Goal: Task Accomplishment & Management: Use online tool/utility

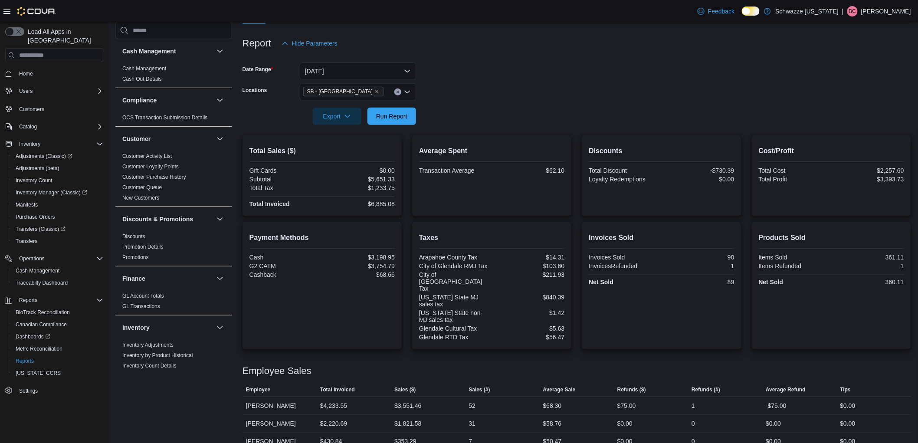
scroll to position [543, 0]
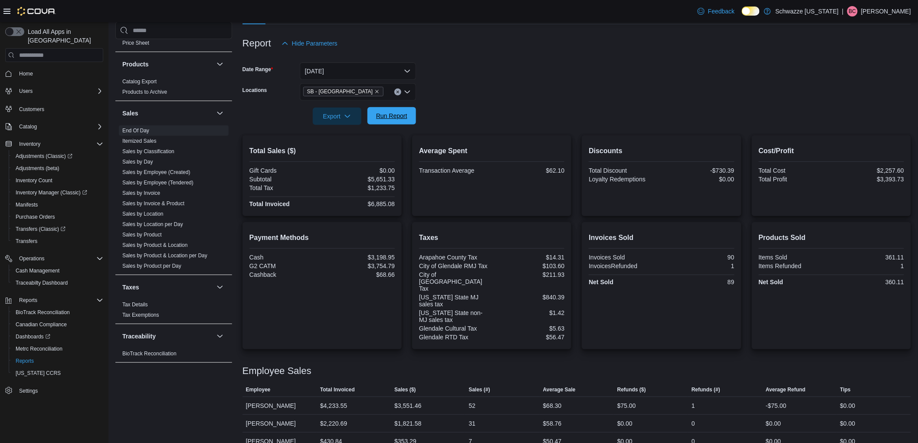
click at [393, 120] on span "Run Report" at bounding box center [392, 115] width 38 height 17
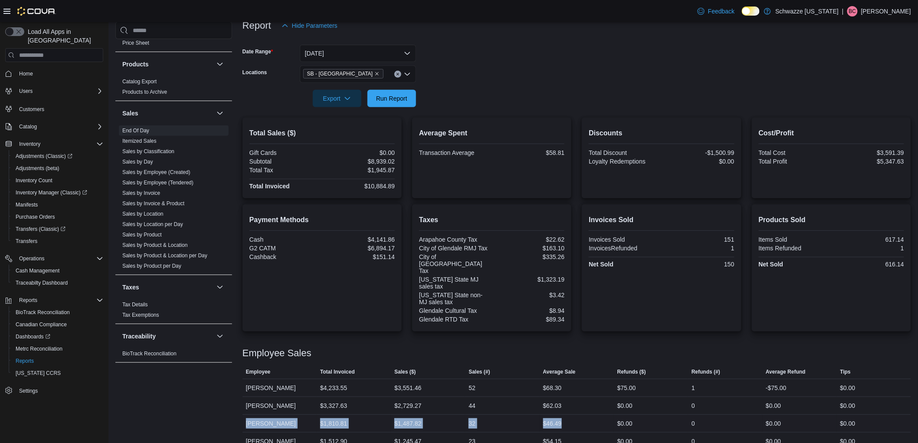
drag, startPoint x: 584, startPoint y: 410, endPoint x: 244, endPoint y: 412, distance: 339.7
click at [244, 415] on tr "Employee Jonathan Mayes Total Invoiced $1,810.81 Sales ($) $1,487.82 Sales (#) …" at bounding box center [576, 424] width 668 height 18
click at [228, 415] on div "Cash Management Cash Management Cash Out Details Compliance OCS Transaction Sub…" at bounding box center [173, 221] width 117 height 399
drag, startPoint x: 579, startPoint y: 411, endPoint x: 246, endPoint y: 410, distance: 332.7
click at [246, 415] on tr "Employee Jonathan Mayes Total Invoiced $1,810.81 Sales ($) $1,487.82 Sales (#) …" at bounding box center [576, 424] width 668 height 18
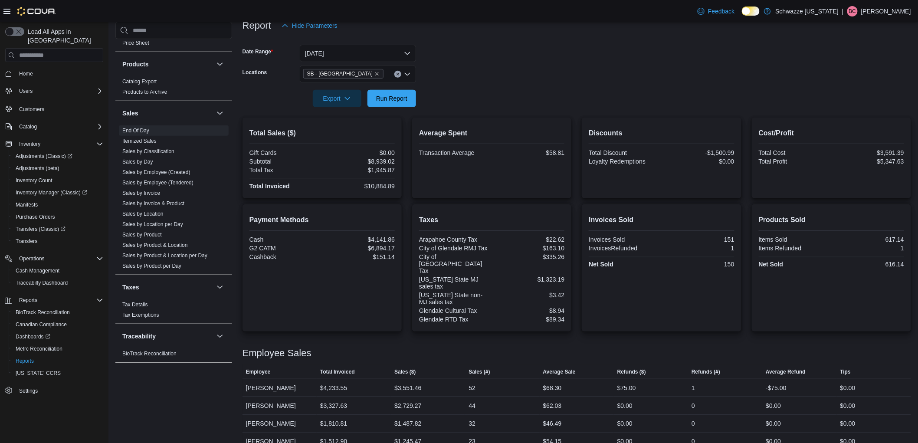
click at [237, 410] on div "Cash Management Cash Management Cash Out Details Compliance OCS Transaction Sub…" at bounding box center [513, 201] width 796 height 498
drag, startPoint x: 246, startPoint y: 408, endPoint x: 575, endPoint y: 409, distance: 328.8
click at [575, 415] on tr "Employee Jonathan Mayes Total Invoiced $1,810.81 Sales ($) $1,487.82 Sales (#) …" at bounding box center [576, 424] width 668 height 18
drag, startPoint x: 272, startPoint y: 396, endPoint x: 275, endPoint y: 393, distance: 4.6
click at [272, 397] on div "[PERSON_NAME]" at bounding box center [279, 405] width 74 height 17
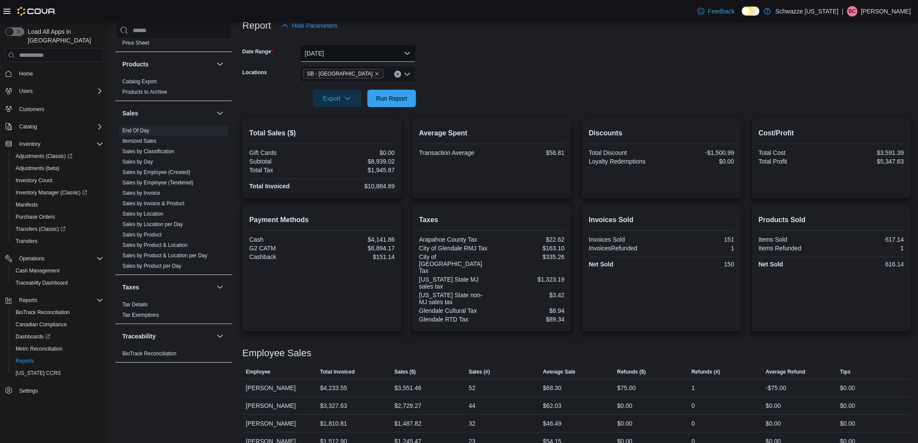
click at [346, 58] on button "Today" at bounding box center [358, 53] width 116 height 17
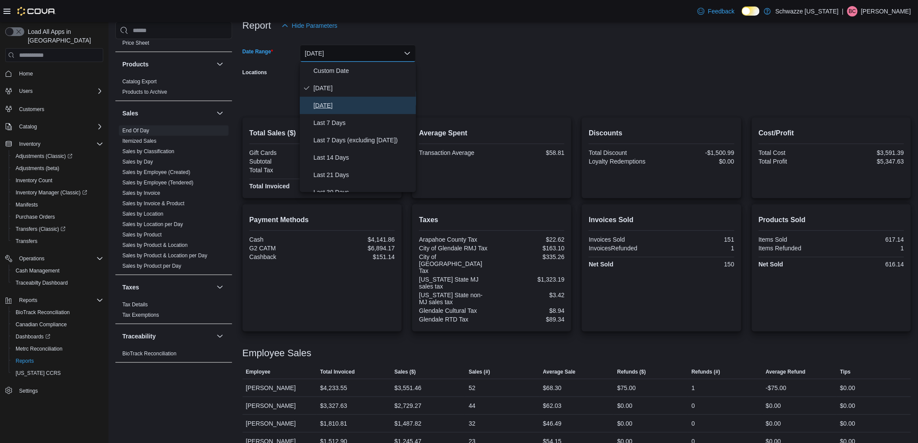
click at [345, 105] on span "Yesterday" at bounding box center [363, 105] width 99 height 10
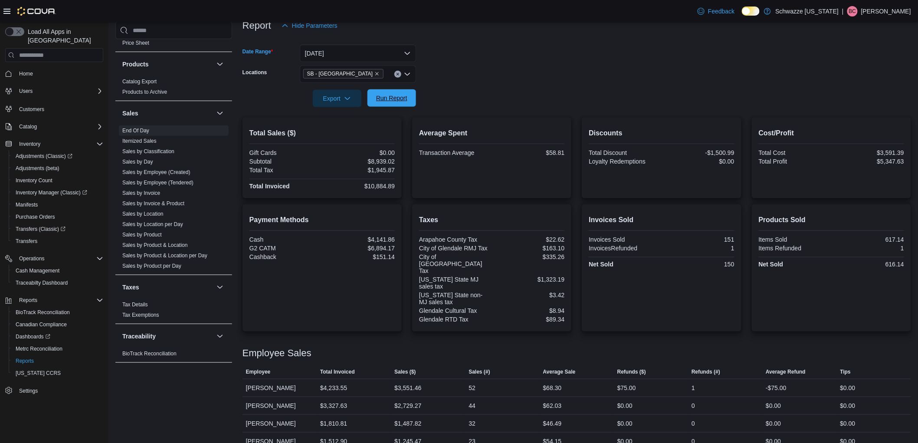
click at [403, 98] on span "Run Report" at bounding box center [391, 98] width 31 height 9
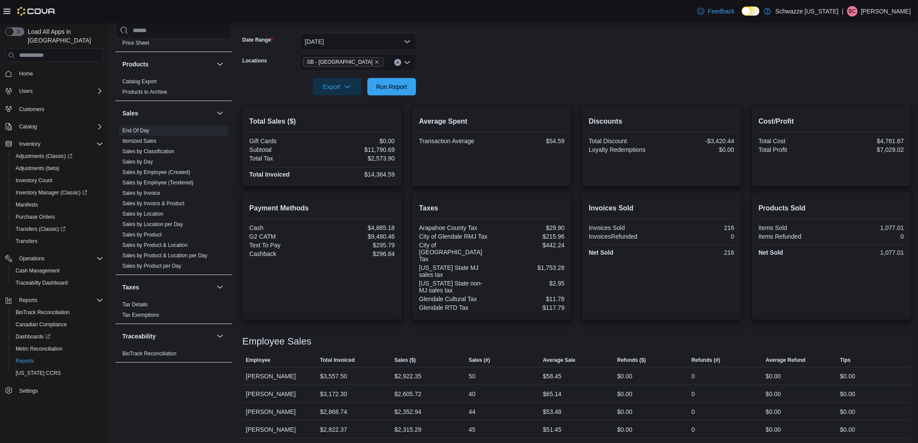
scroll to position [130, 0]
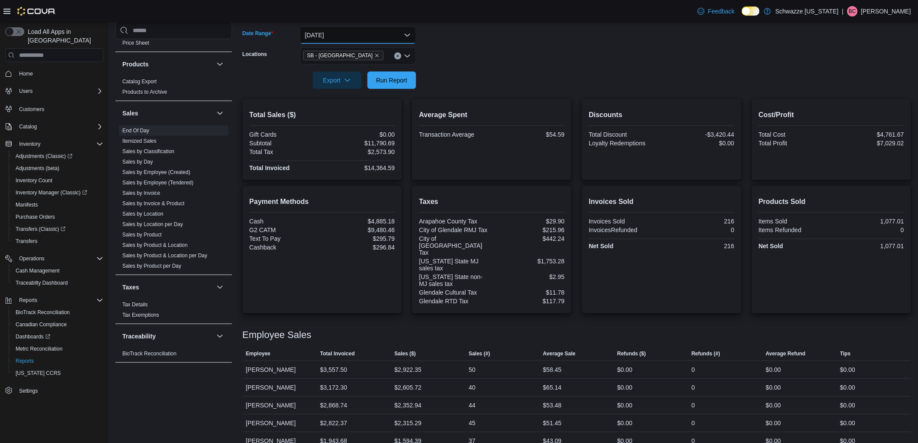
click at [366, 33] on button "Yesterday" at bounding box center [358, 34] width 116 height 17
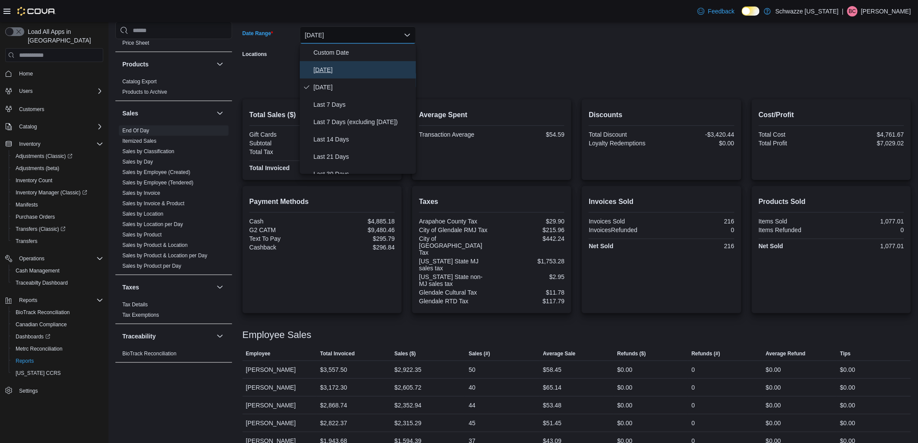
click at [343, 70] on span "Today" at bounding box center [363, 70] width 99 height 10
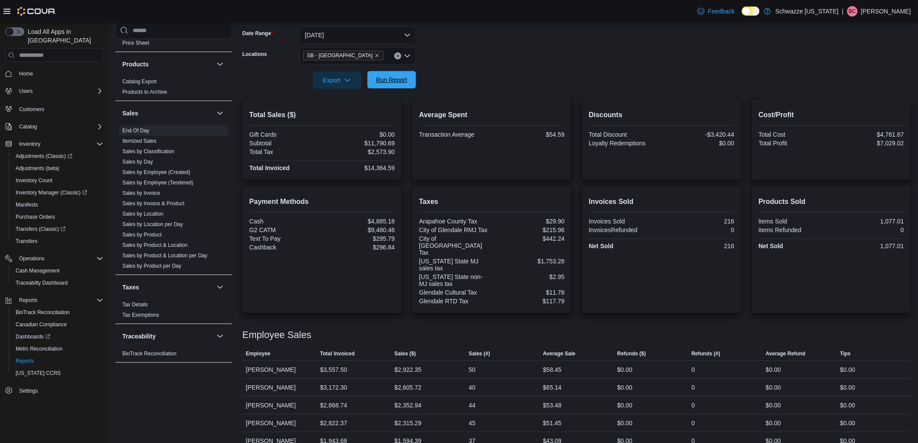
click at [397, 79] on span "Run Report" at bounding box center [391, 79] width 31 height 9
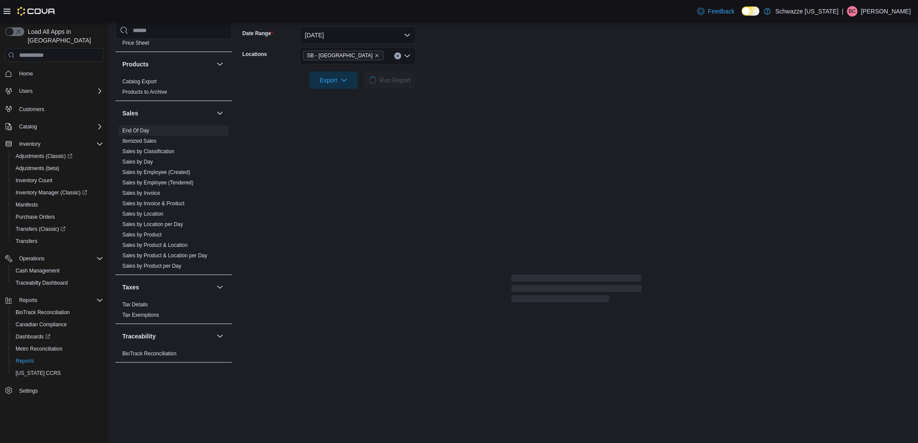
scroll to position [112, 0]
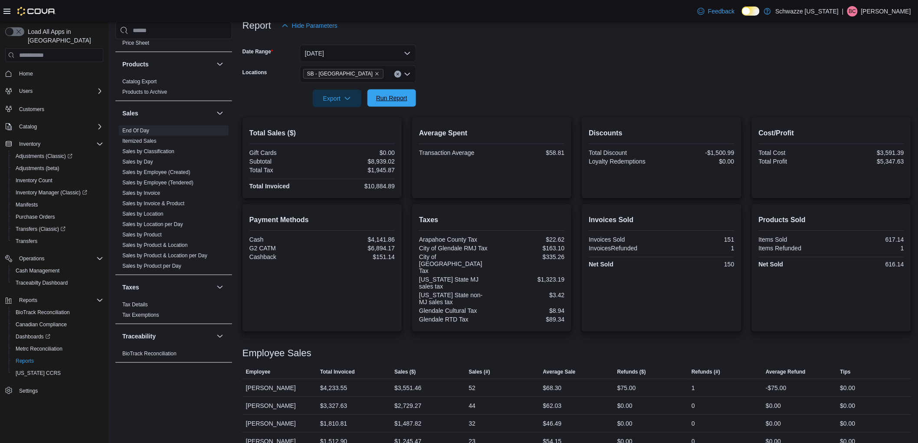
click at [394, 95] on span "Run Report" at bounding box center [391, 98] width 31 height 9
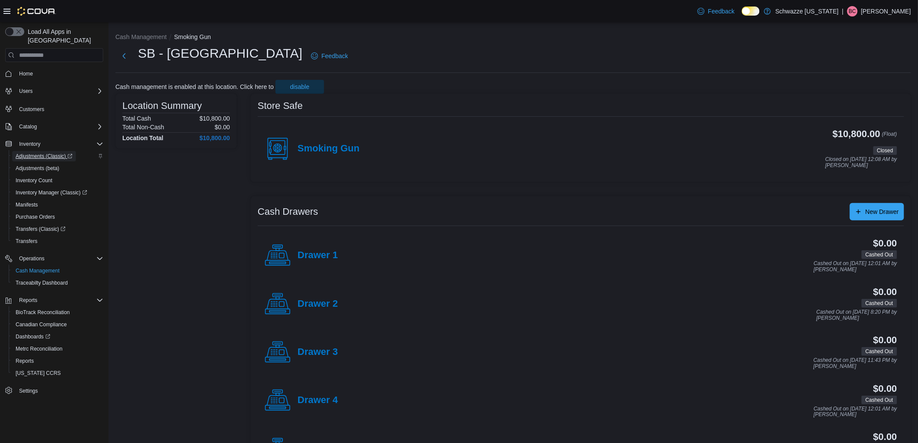
click at [49, 153] on span "Adjustments (Classic)" at bounding box center [44, 156] width 57 height 7
click at [50, 165] on span "Adjustments (beta)" at bounding box center [38, 168] width 44 height 7
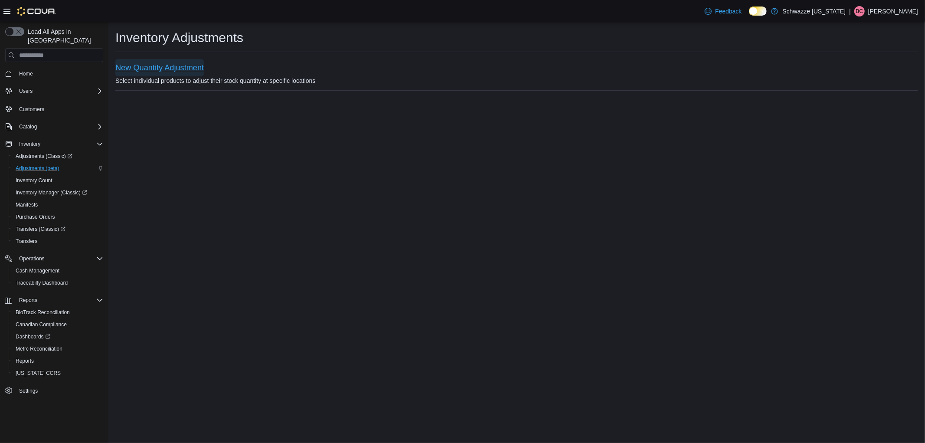
click at [173, 67] on span "New Quantity Adjustment" at bounding box center [159, 67] width 88 height 9
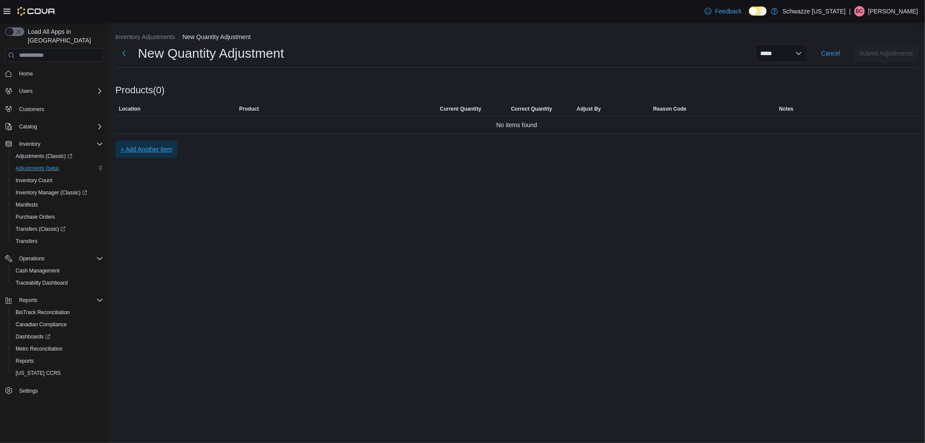
click at [138, 152] on span "+ Add Another Item" at bounding box center [147, 149] width 52 height 9
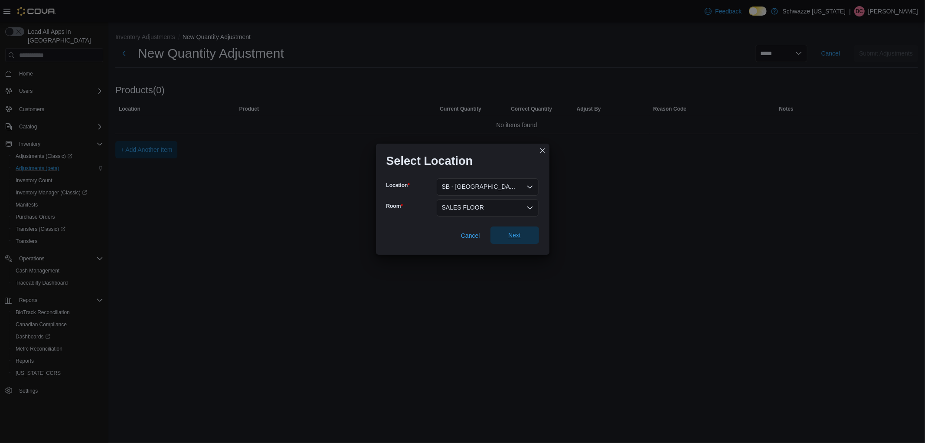
click at [514, 233] on span "Next" at bounding box center [514, 235] width 13 height 9
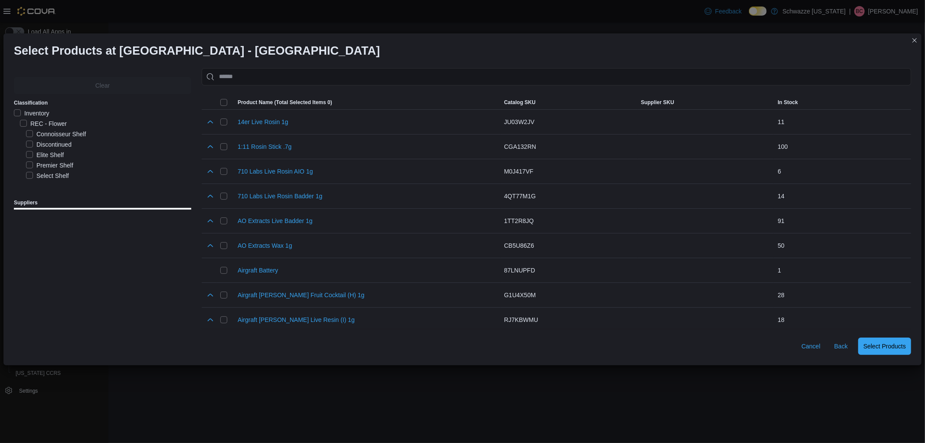
click at [301, 138] on div "1:11 Rosin Stick .7g" at bounding box center [358, 146] width 277 height 17
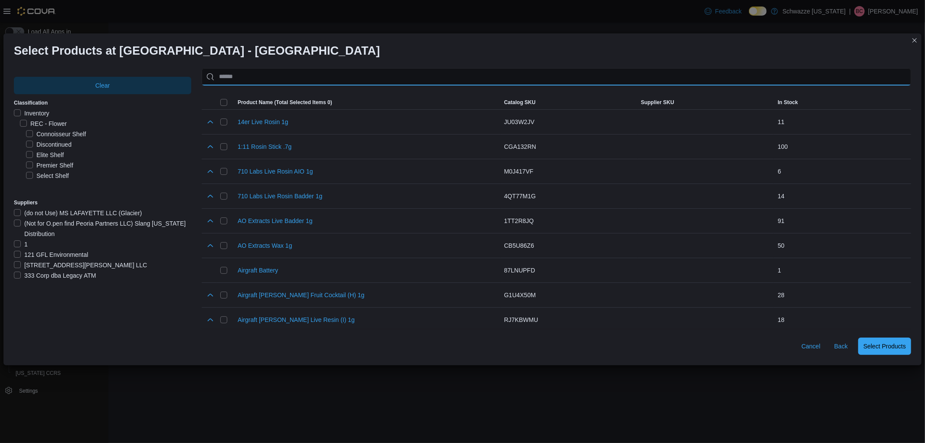
click at [239, 80] on input "Use aria labels when no actual label is in use" at bounding box center [557, 76] width 710 height 17
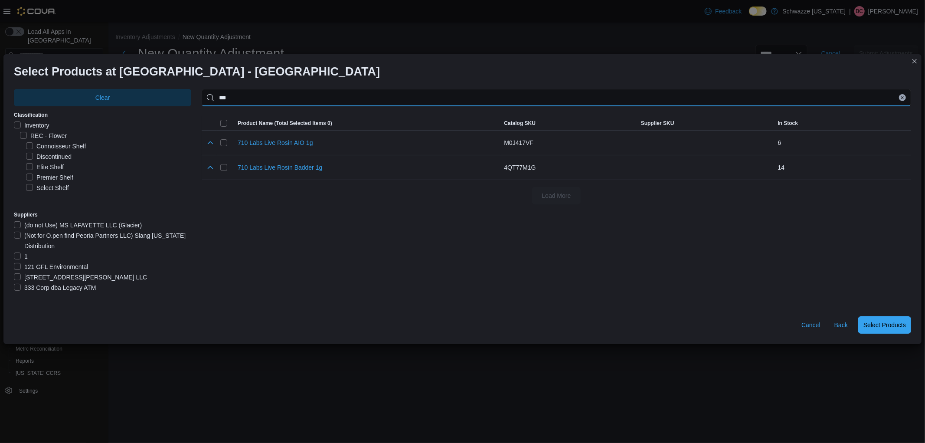
click at [236, 101] on input "***" at bounding box center [557, 97] width 710 height 17
paste input "**********"
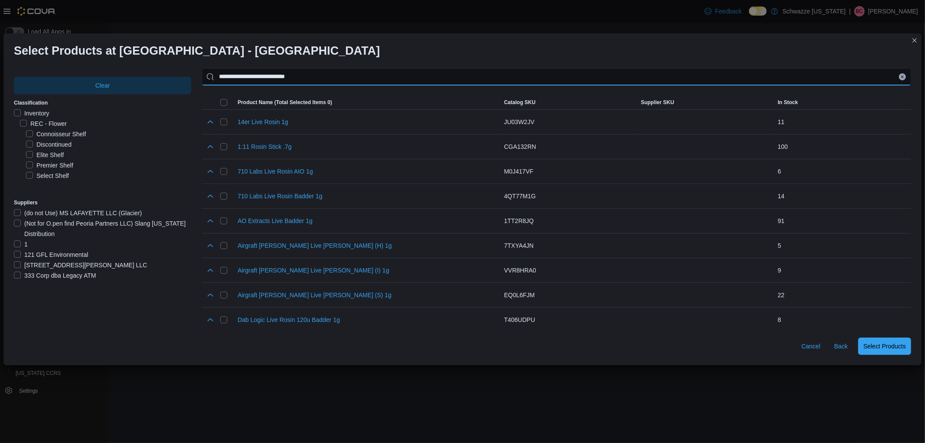
click at [342, 75] on input "**********" at bounding box center [557, 76] width 710 height 17
type input "**********"
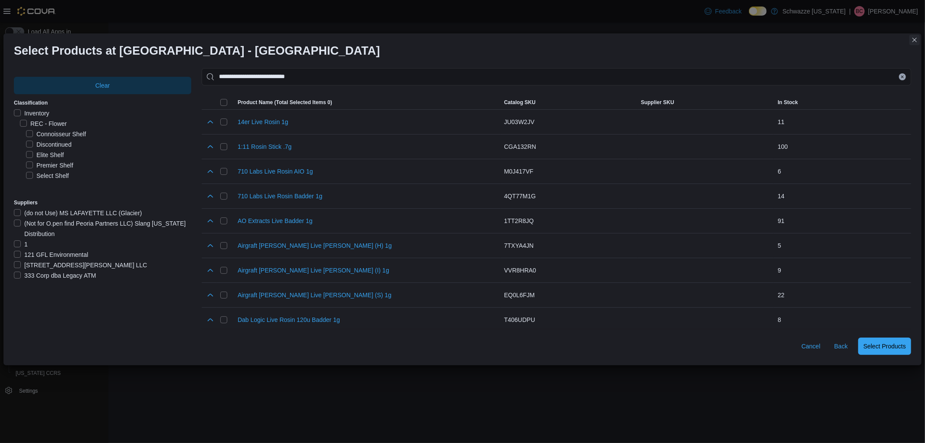
click at [918, 39] on button "Closes this modal window" at bounding box center [915, 40] width 10 height 10
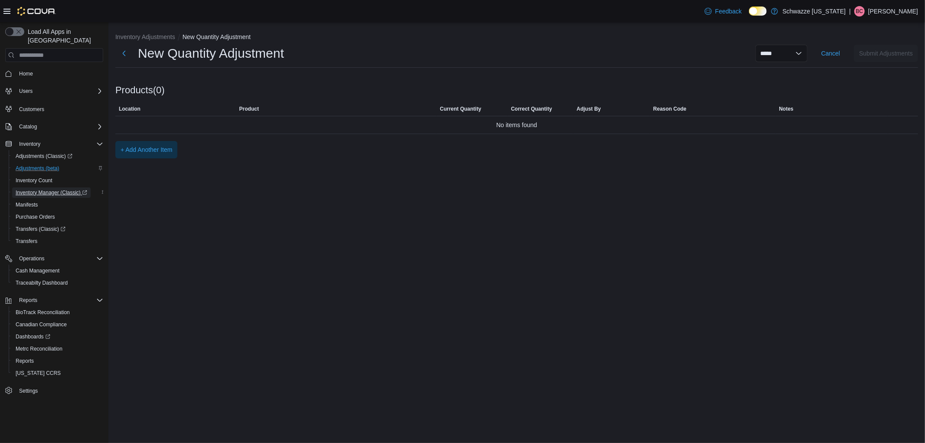
click at [56, 189] on span "Inventory Manager (Classic)" at bounding box center [52, 192] width 72 height 7
